Goal: Task Accomplishment & Management: Use online tool/utility

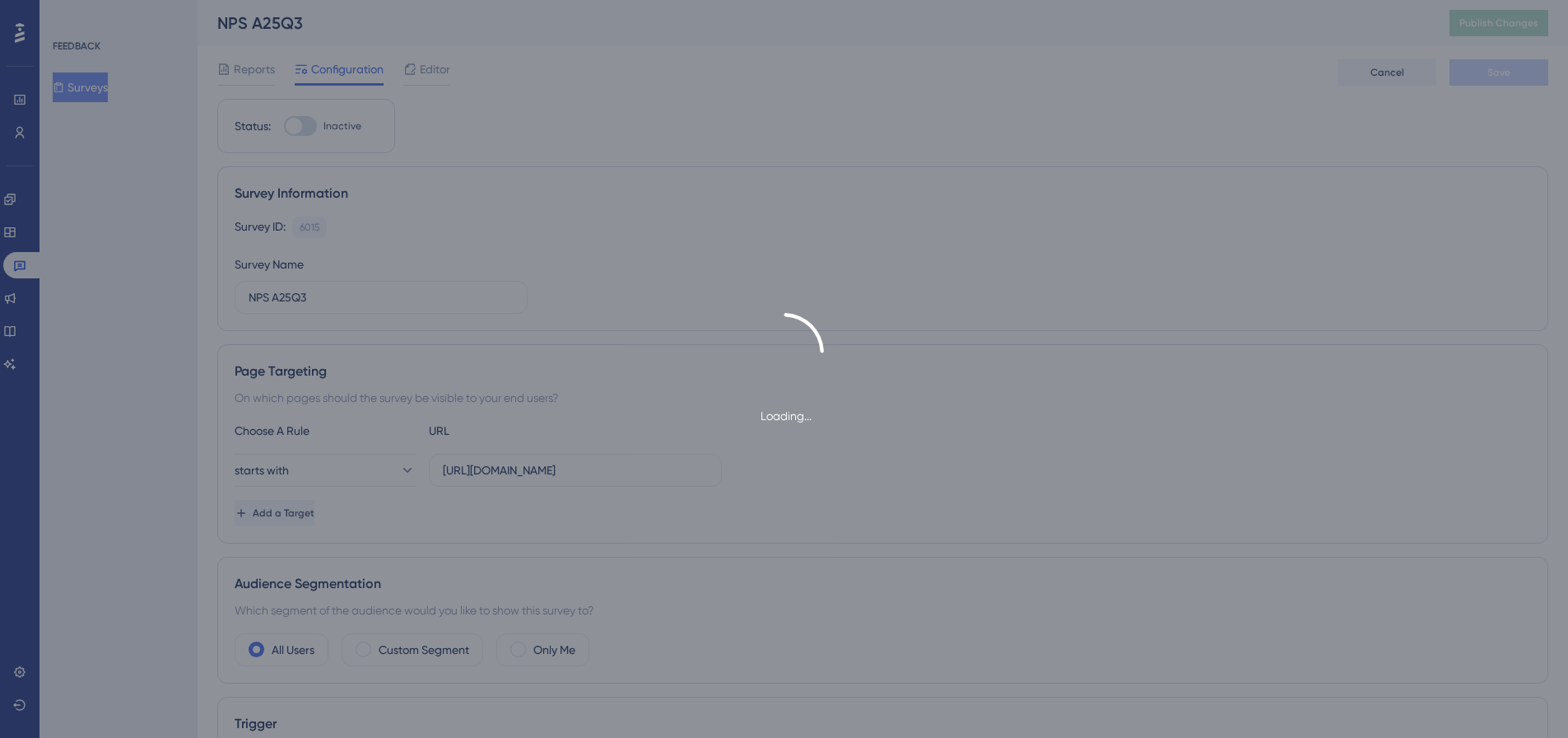
click at [155, 368] on div "Loading..." at bounding box center [784, 369] width 1568 height 113
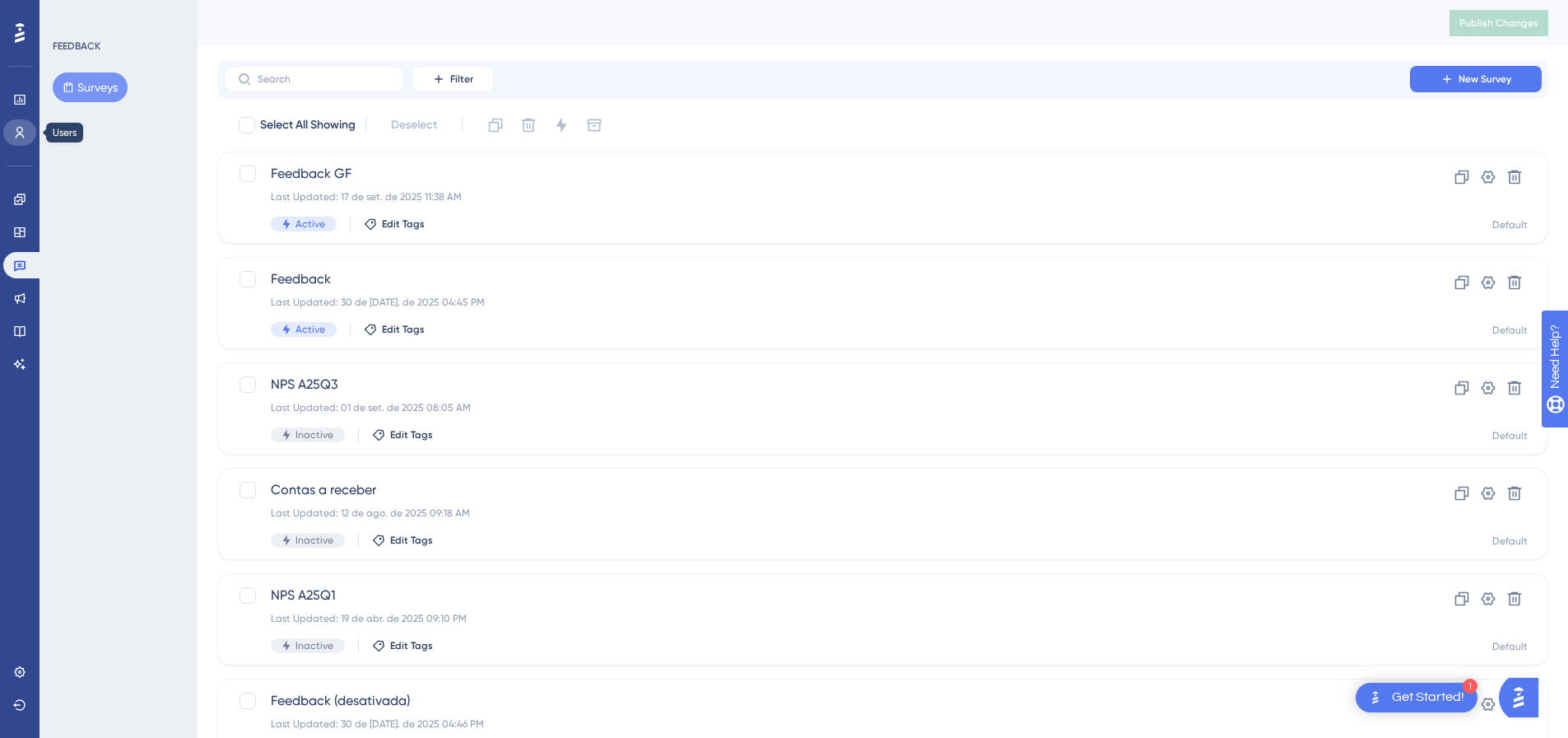
click at [18, 134] on icon at bounding box center [20, 133] width 13 height 13
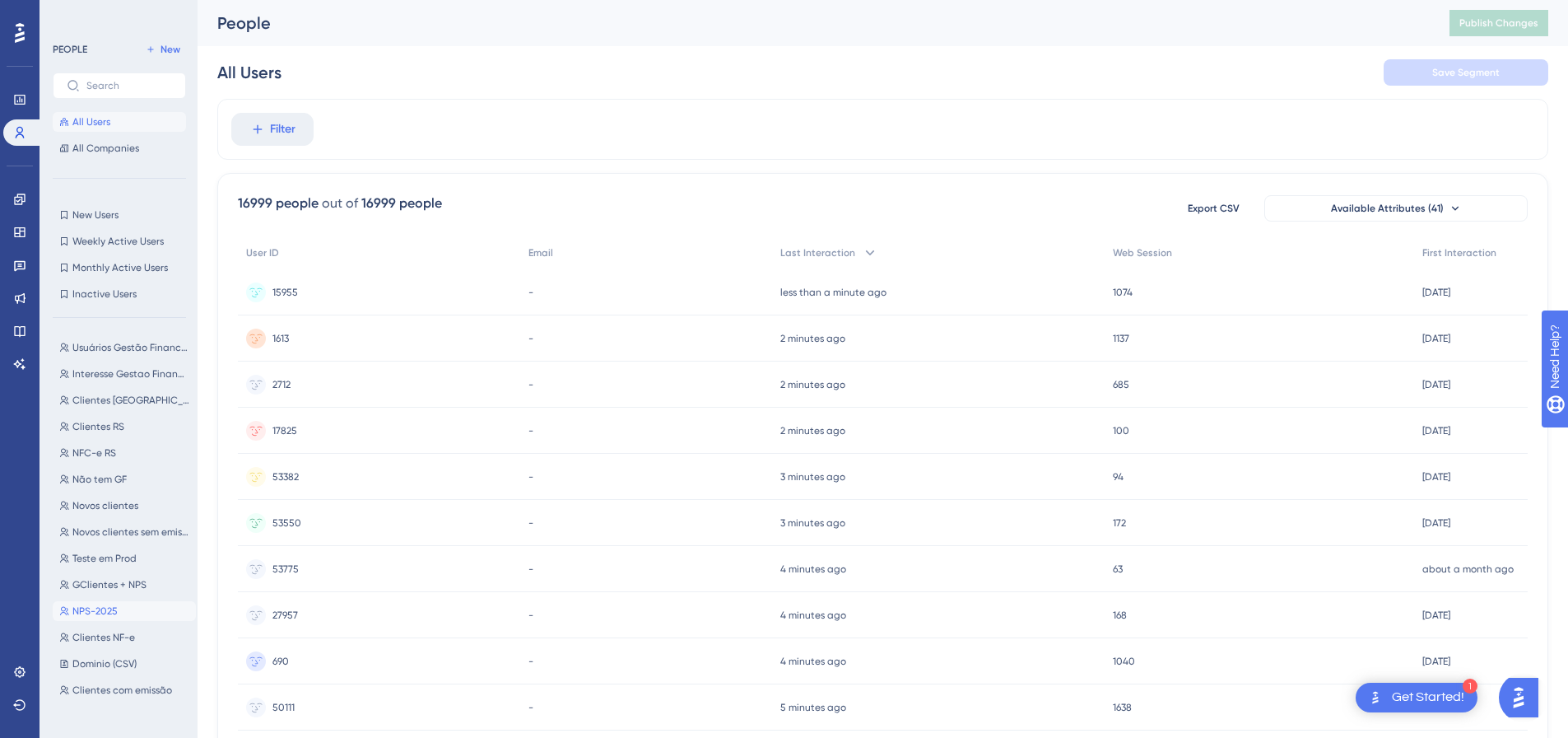
click at [107, 611] on span "NPS-2025" at bounding box center [95, 611] width 46 height 13
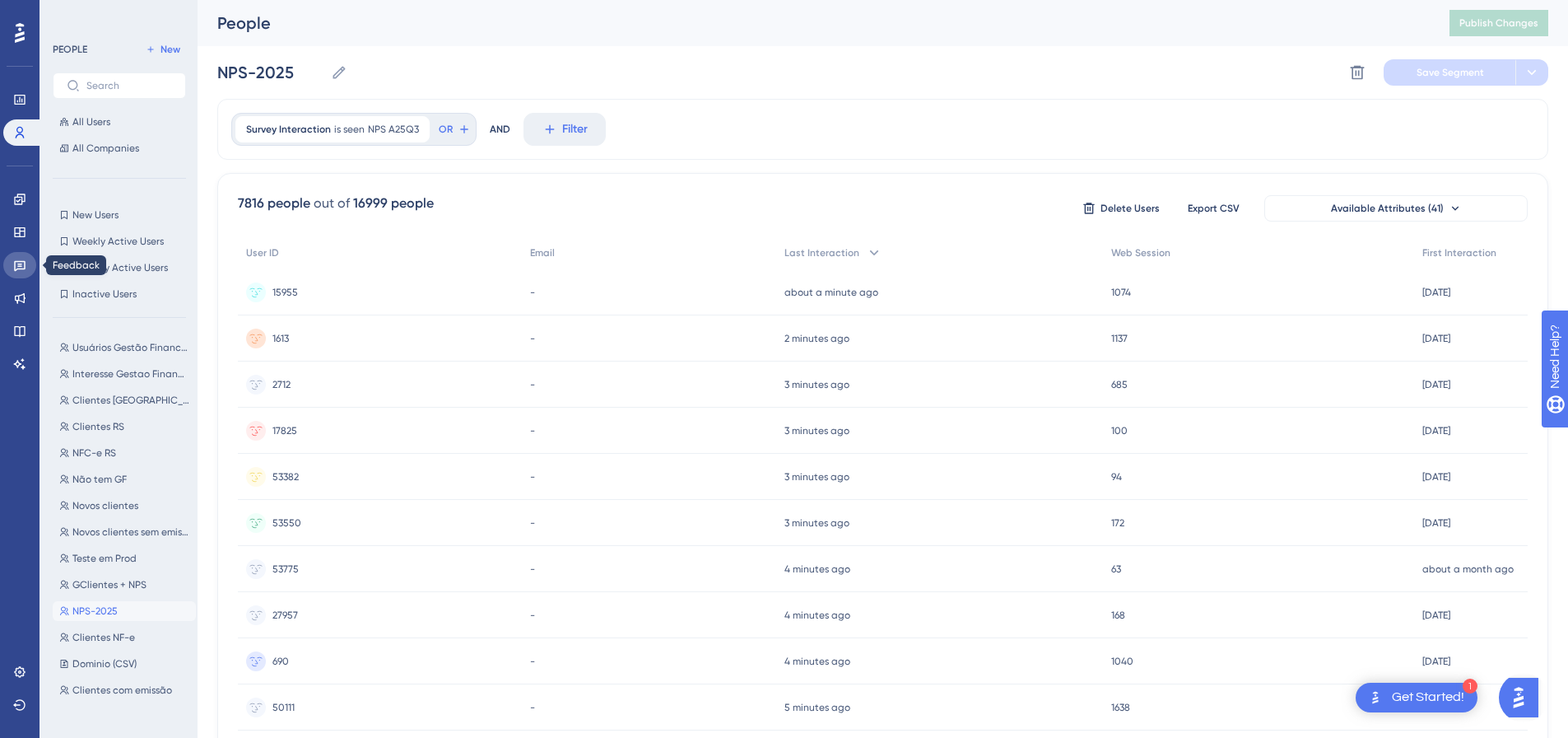
click at [17, 267] on icon at bounding box center [20, 266] width 13 height 13
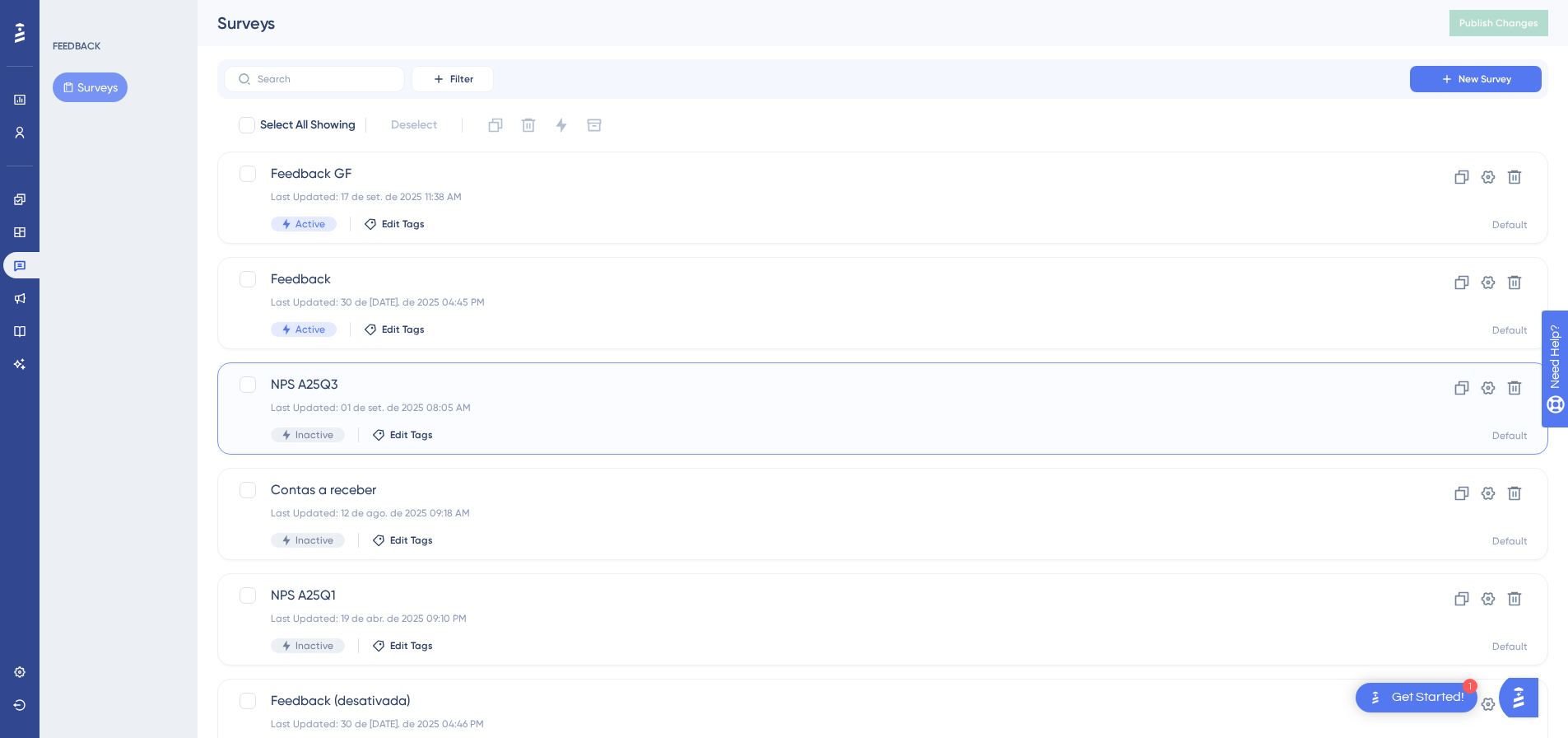
click at [585, 392] on span "NPS A25Q3" at bounding box center [817, 384] width 1092 height 20
